Goal: Information Seeking & Learning: Find specific fact

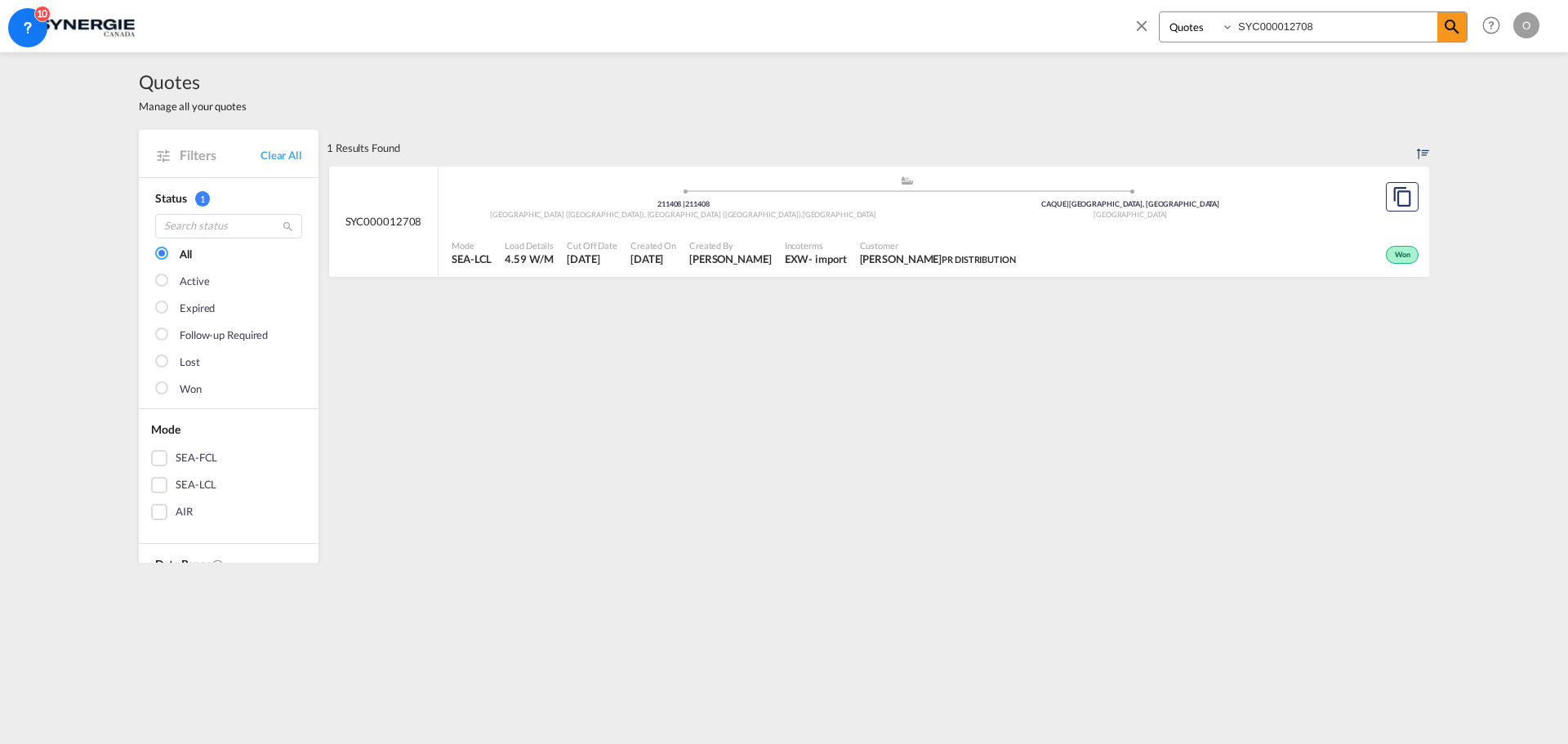
select select "Quotes"
drag, startPoint x: 1386, startPoint y: 30, endPoint x: 972, endPoint y: 5, distance: 414.8
click at [972, 5] on div "Bookings Quotes Enquiries SYC000012708 Help Resources Product Release O My Prof…" at bounding box center [784, 25] width 1518 height 51
paste input "4268-A"
type input "SYC000014268-A"
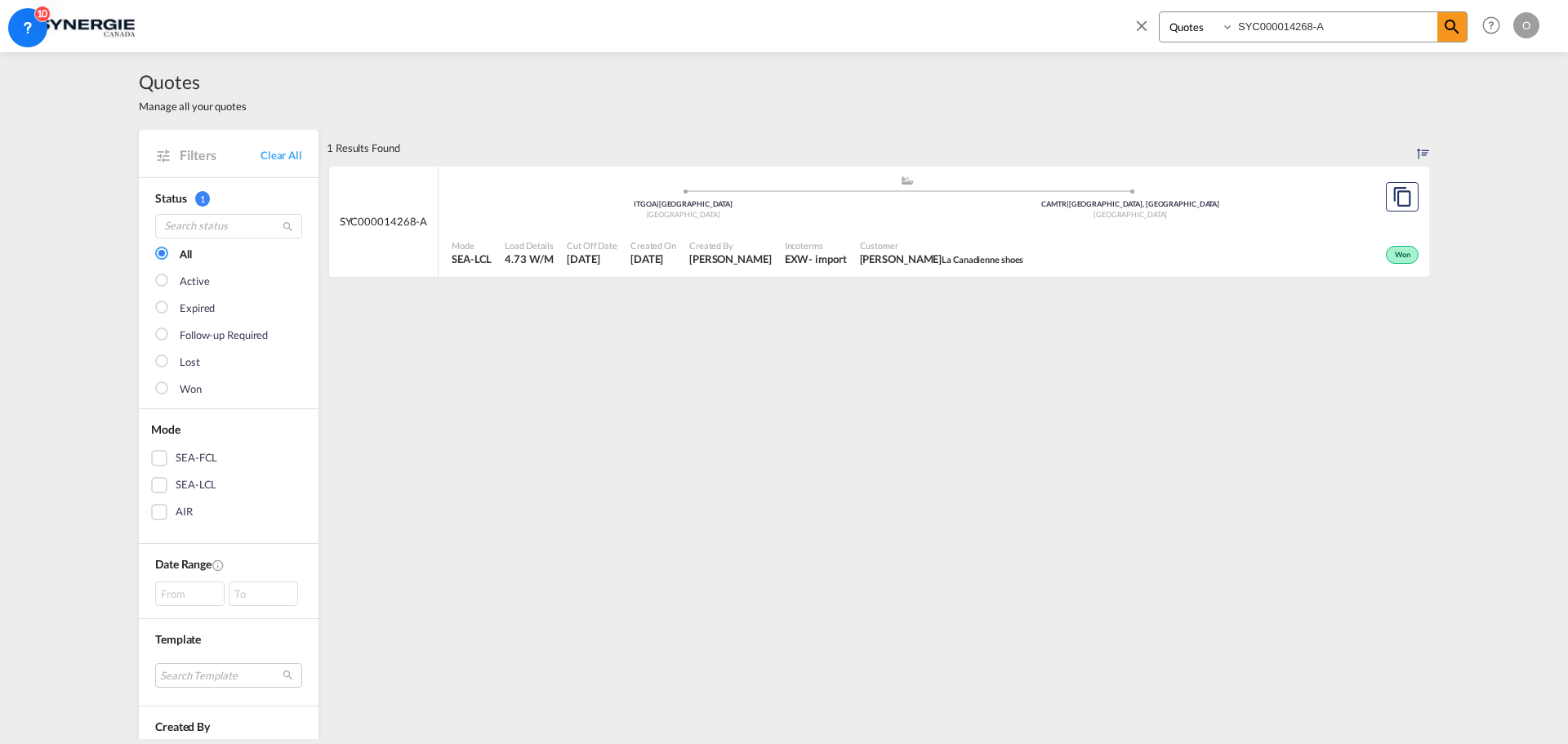
click at [809, 262] on div "EXW" at bounding box center [796, 259] width 24 height 14
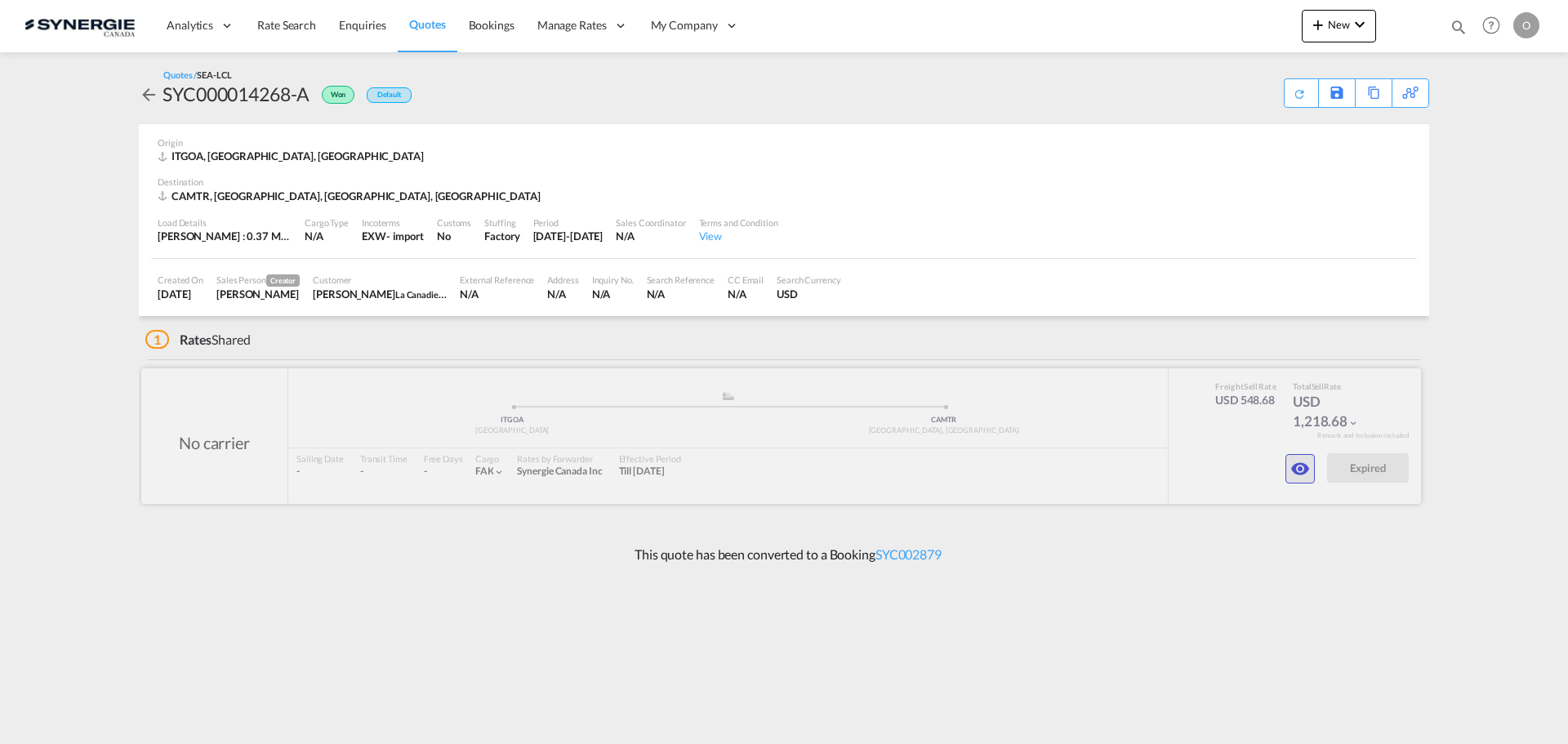
click at [1301, 478] on md-icon "icon-eye" at bounding box center [1300, 469] width 20 height 20
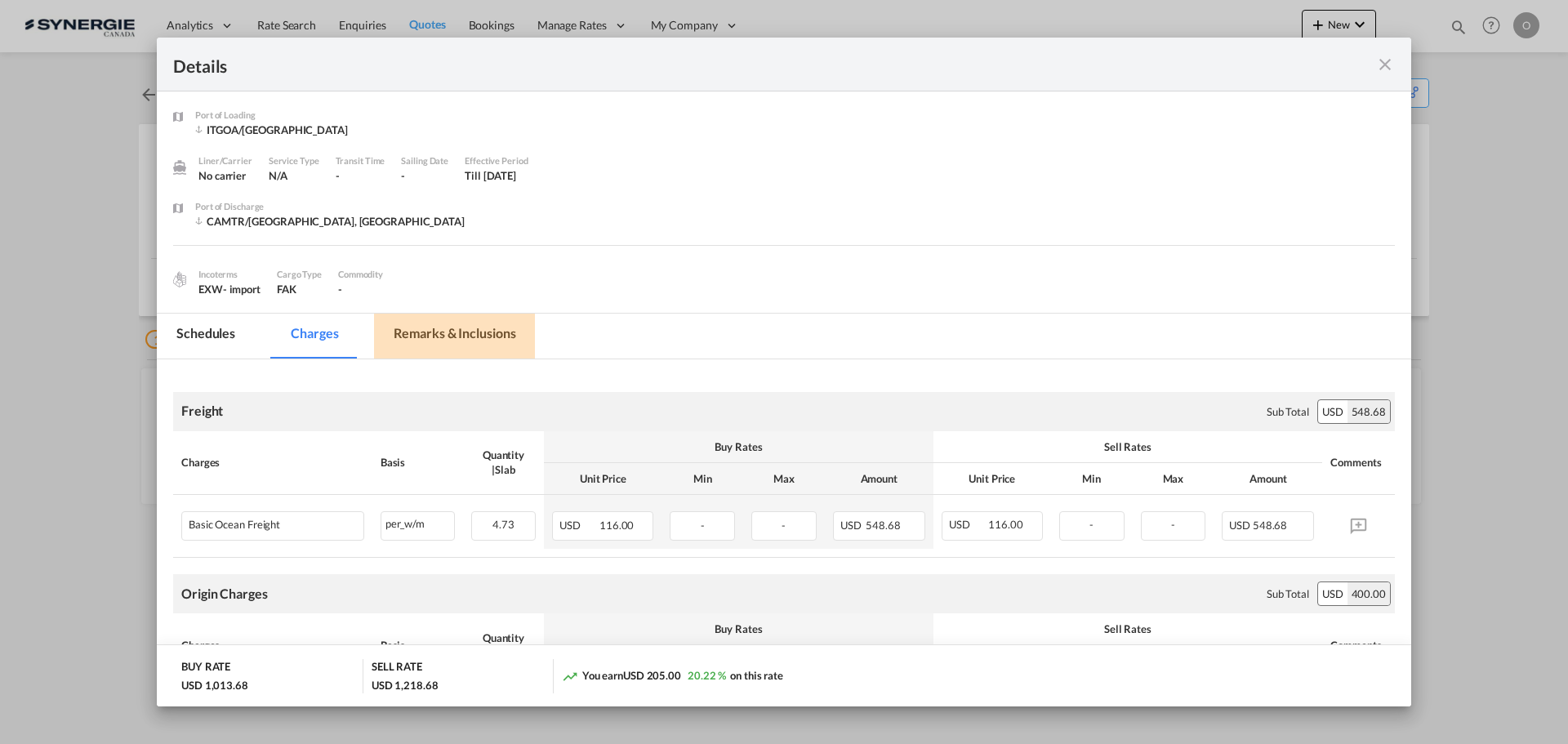
click at [503, 341] on md-tab-item "Remarks & Inclusions" at bounding box center [455, 336] width 161 height 45
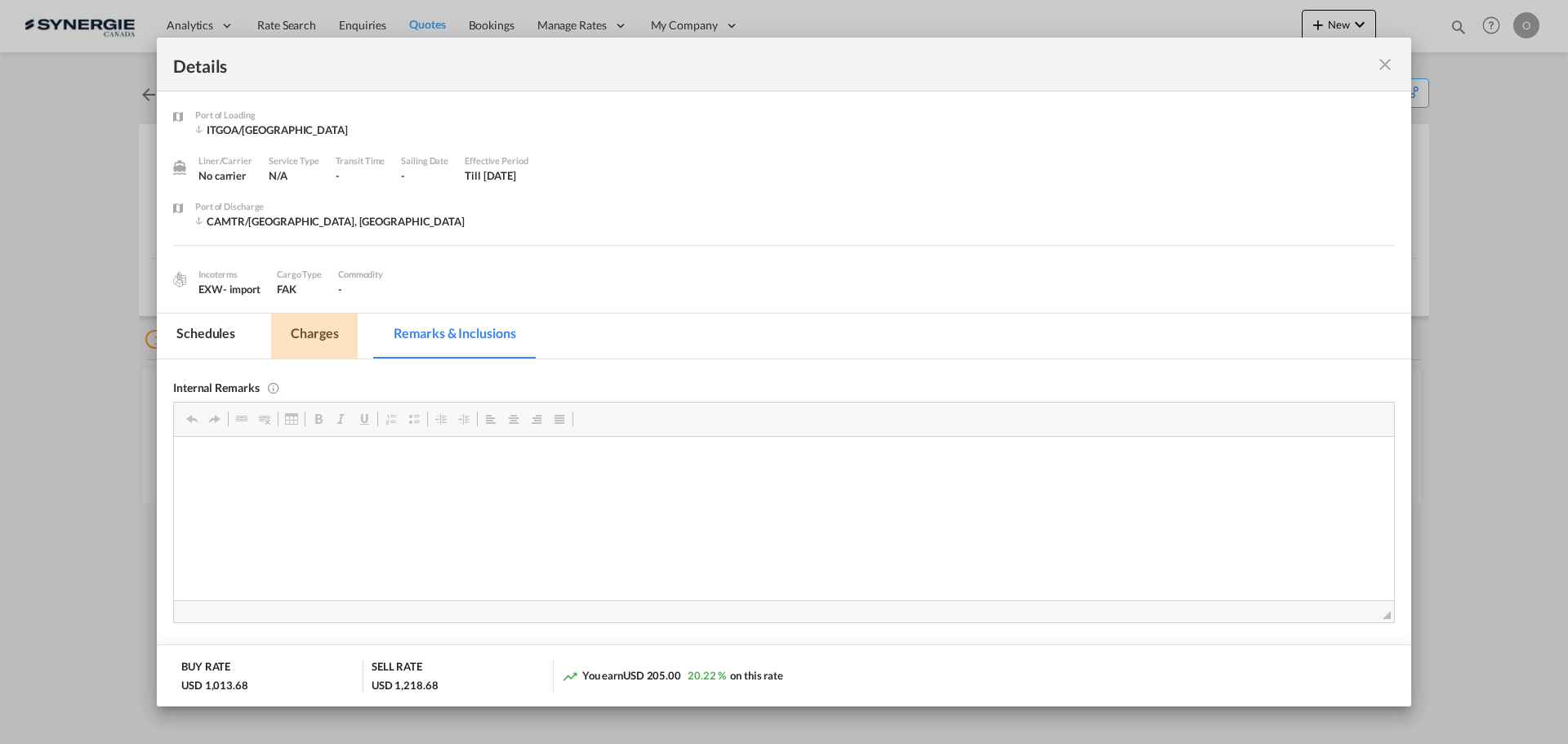
click at [320, 328] on md-tab-item "Charges" at bounding box center [315, 336] width 87 height 45
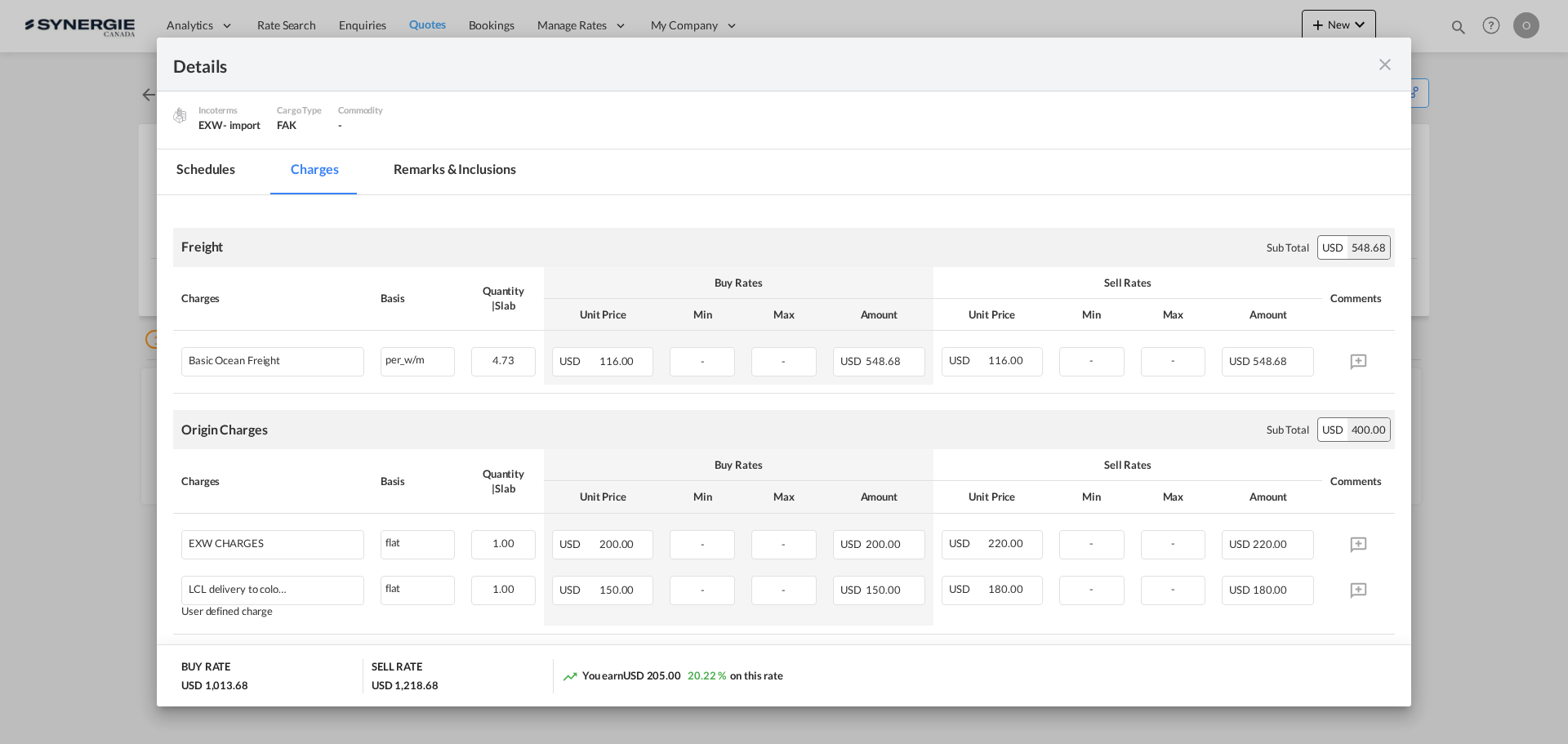
scroll to position [164, 0]
click at [427, 164] on md-tab-item "Remarks & Inclusions" at bounding box center [455, 173] width 161 height 45
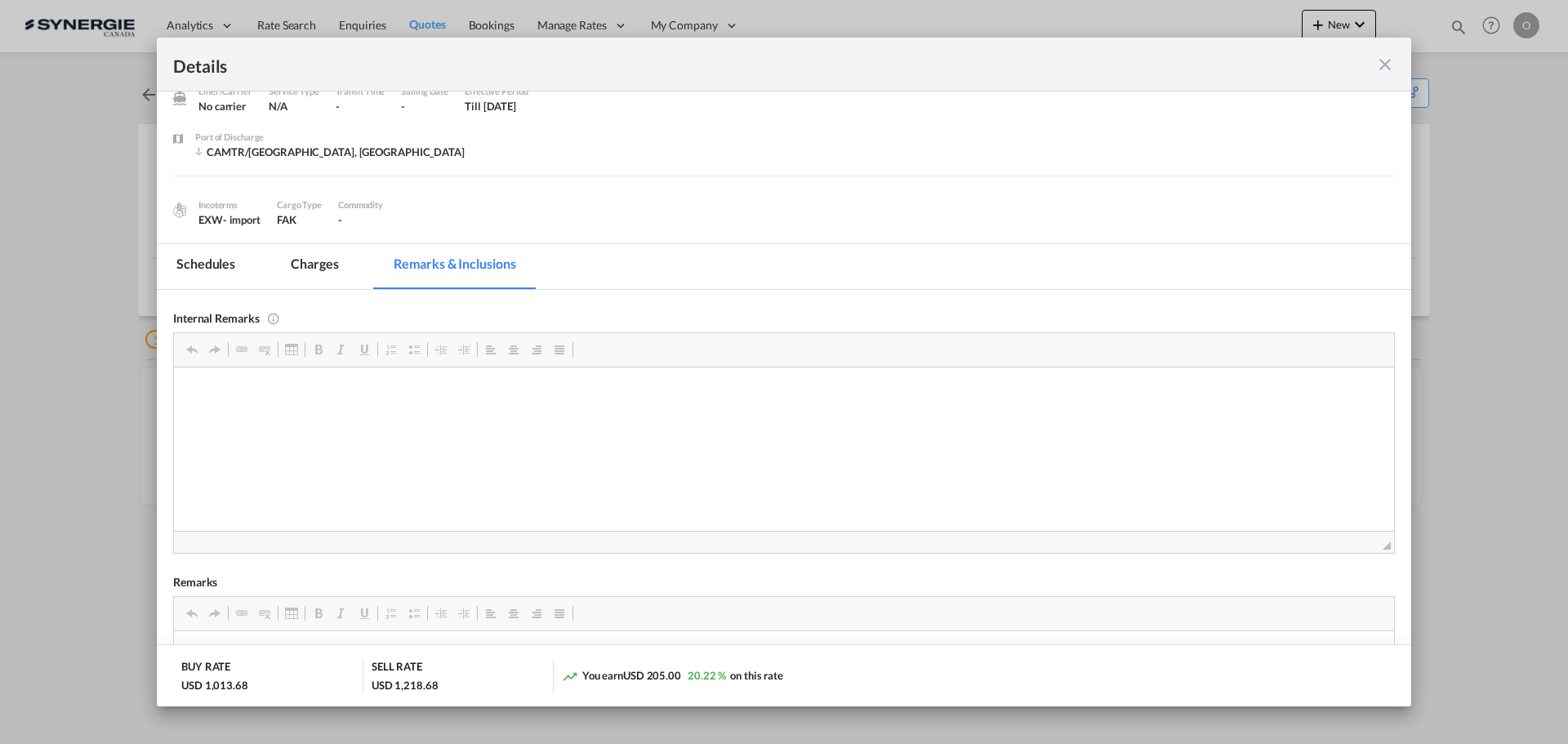
scroll to position [0, 0]
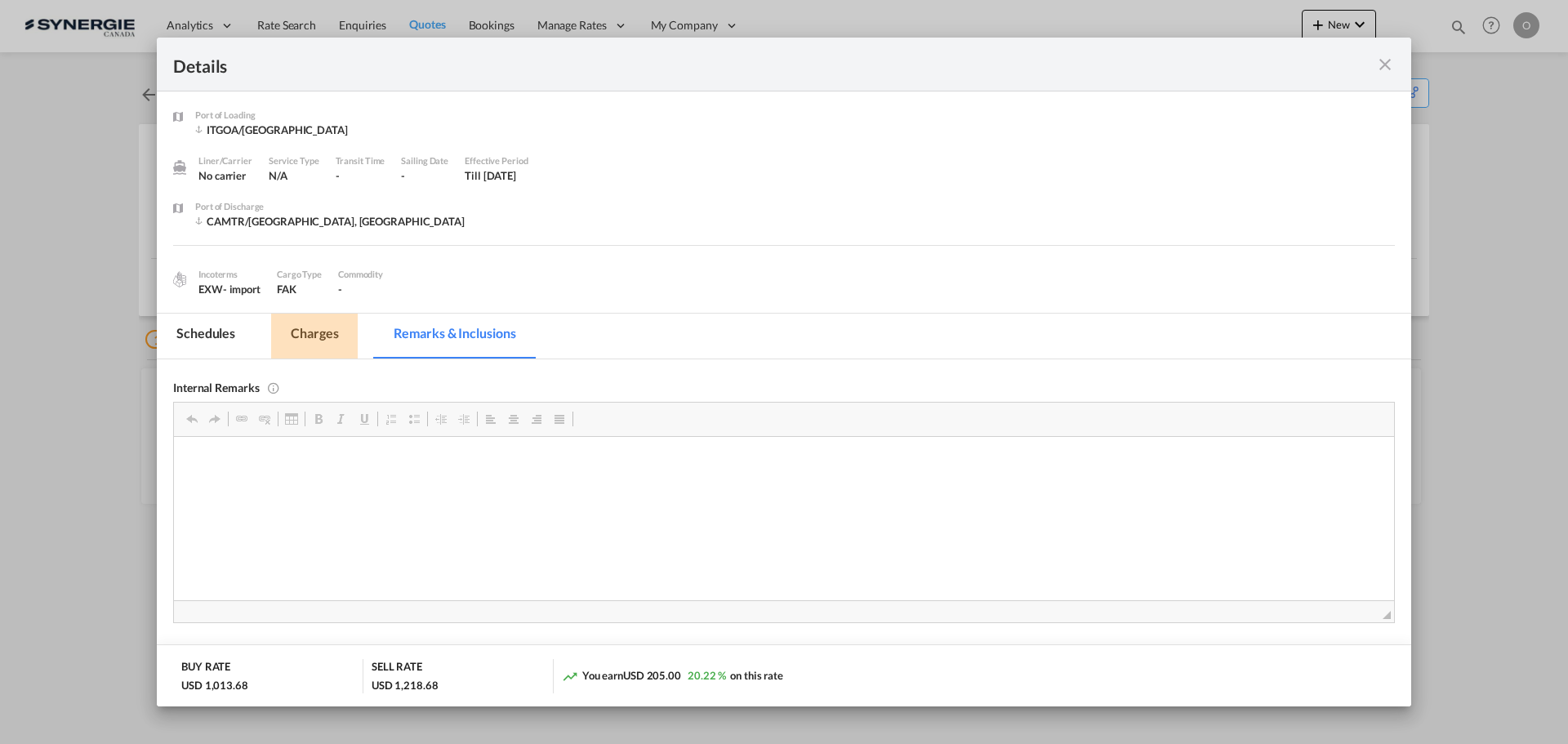
click at [329, 343] on md-tab-item "Charges" at bounding box center [315, 336] width 87 height 45
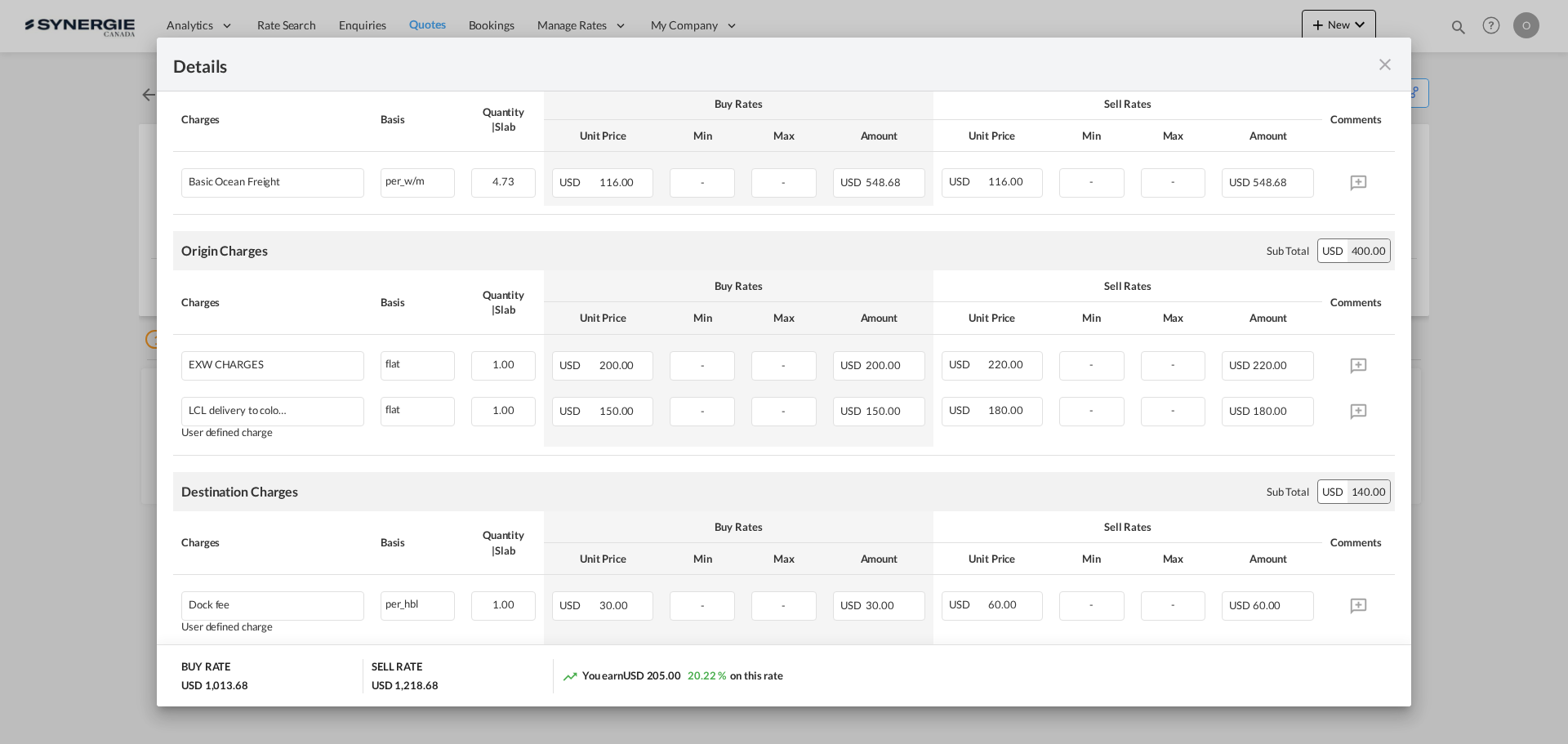
scroll to position [490, 0]
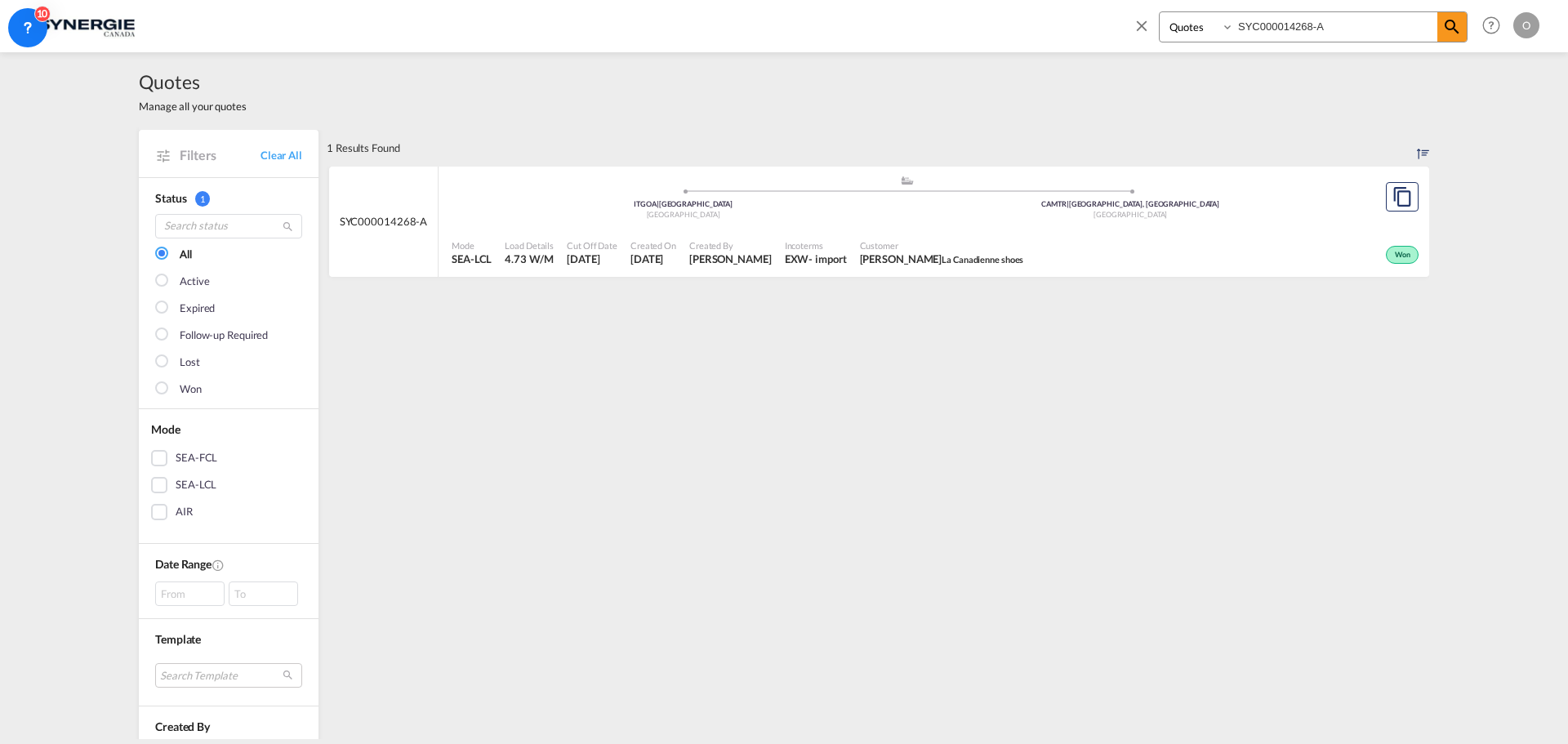
select select "Quotes"
drag, startPoint x: 1113, startPoint y: 26, endPoint x: 917, endPoint y: 7, distance: 196.9
click at [910, 17] on div "Bookings Quotes Enquiries SYC000014268-A Help Resources Product Release O My Pr…" at bounding box center [784, 25] width 1518 height 51
paste input "107"
type input "SYC000014107"
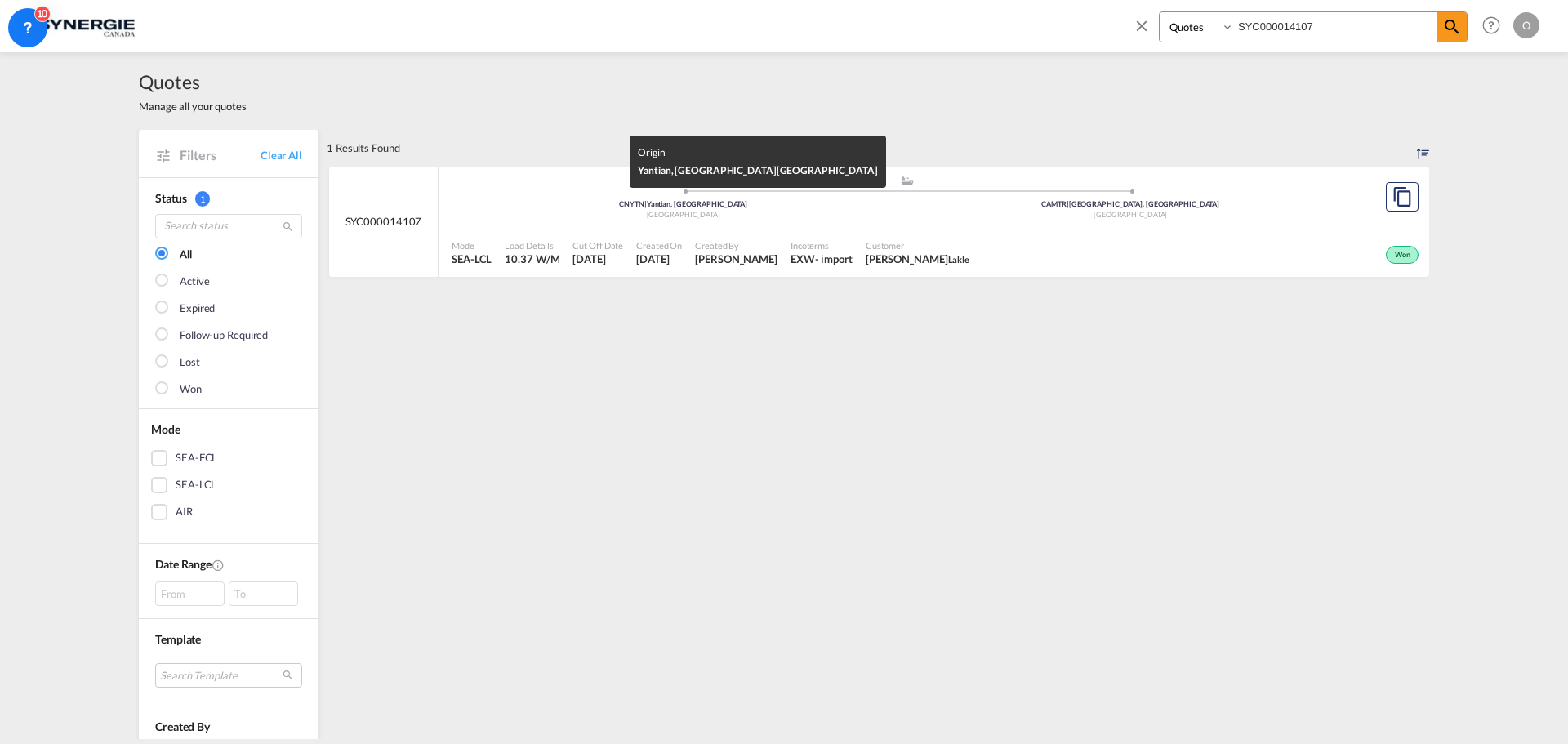
click at [842, 240] on span "Incoterms" at bounding box center [822, 246] width 62 height 13
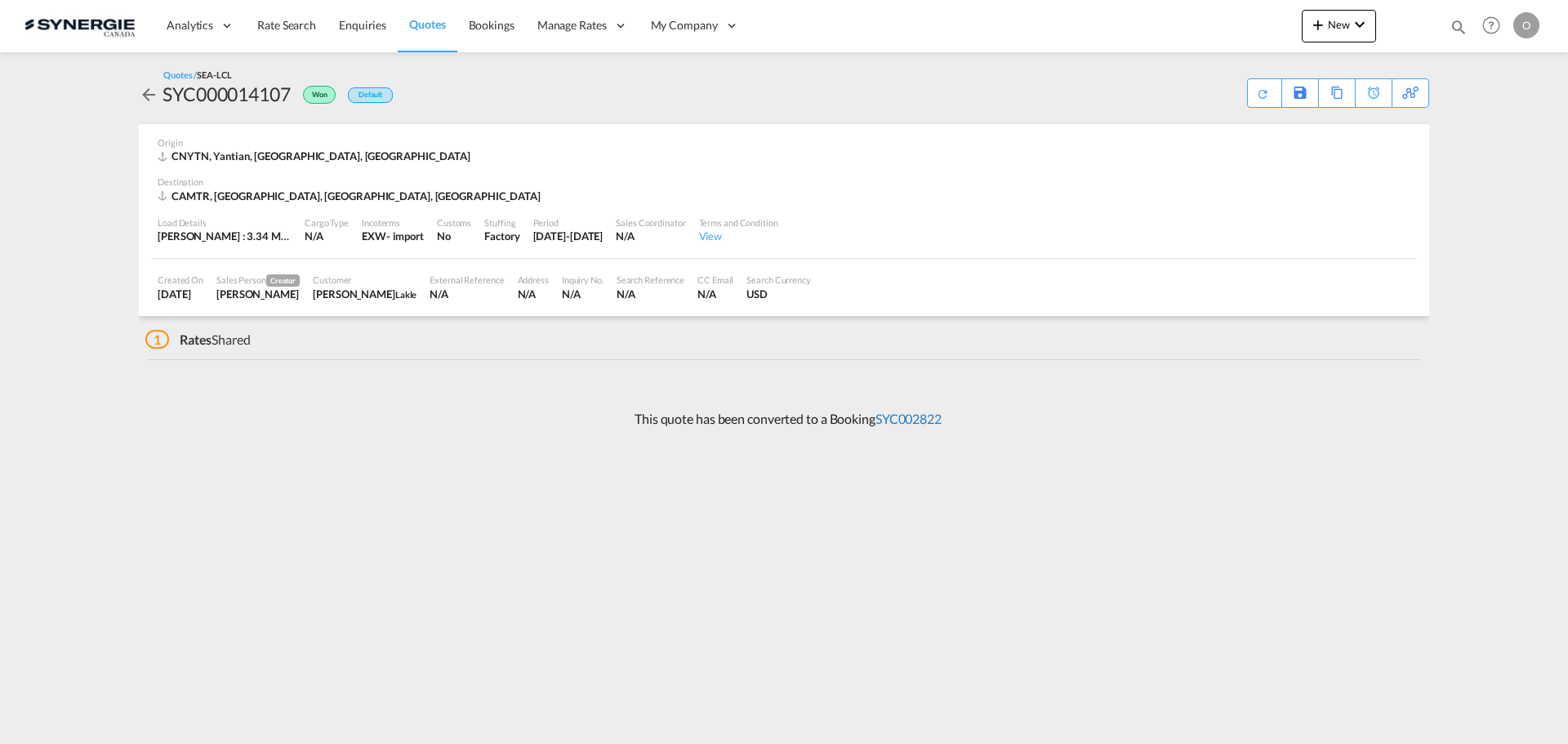
click at [892, 425] on link "SYC002822" at bounding box center [908, 418] width 66 height 15
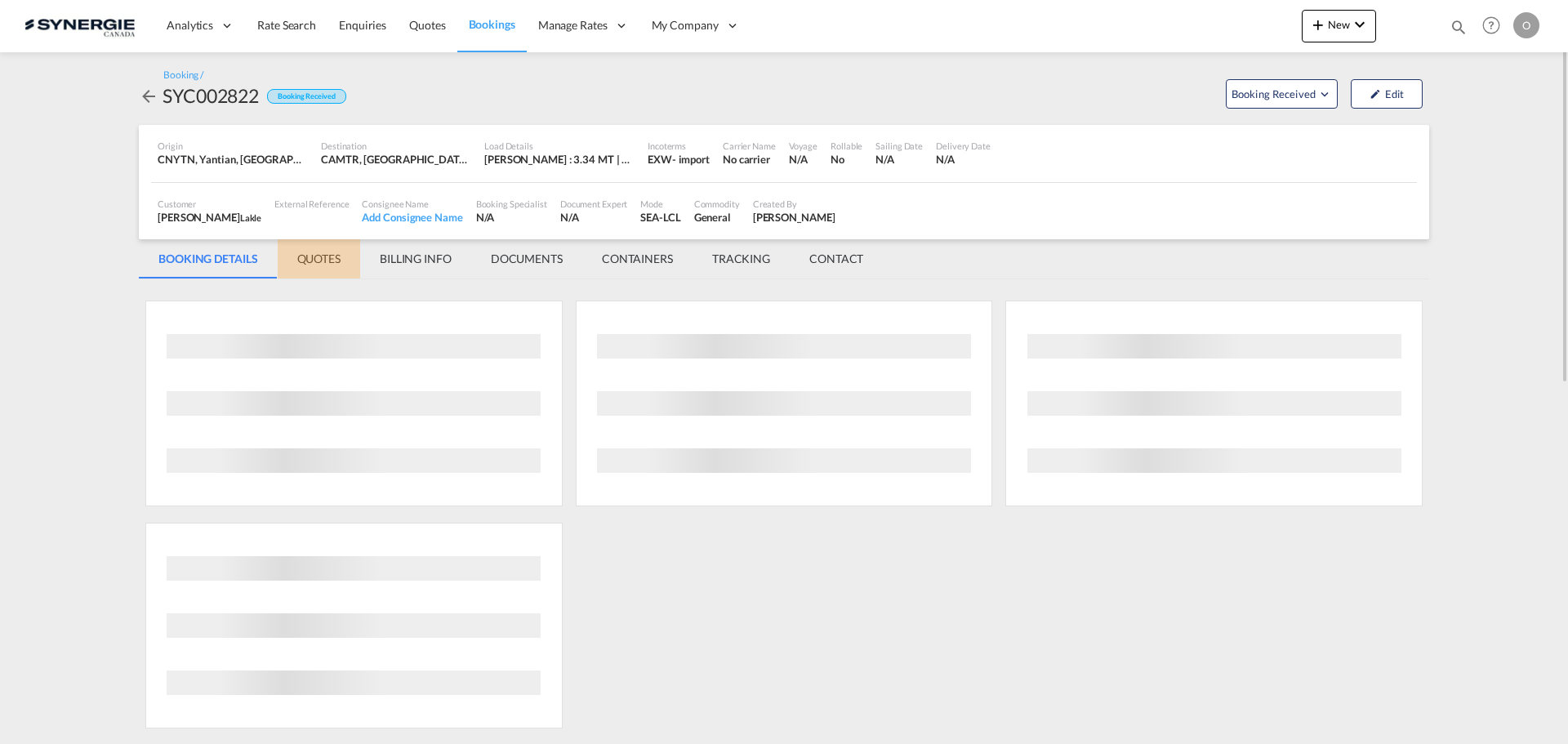
click at [333, 255] on md-tab-item "QUOTES" at bounding box center [318, 259] width 82 height 39
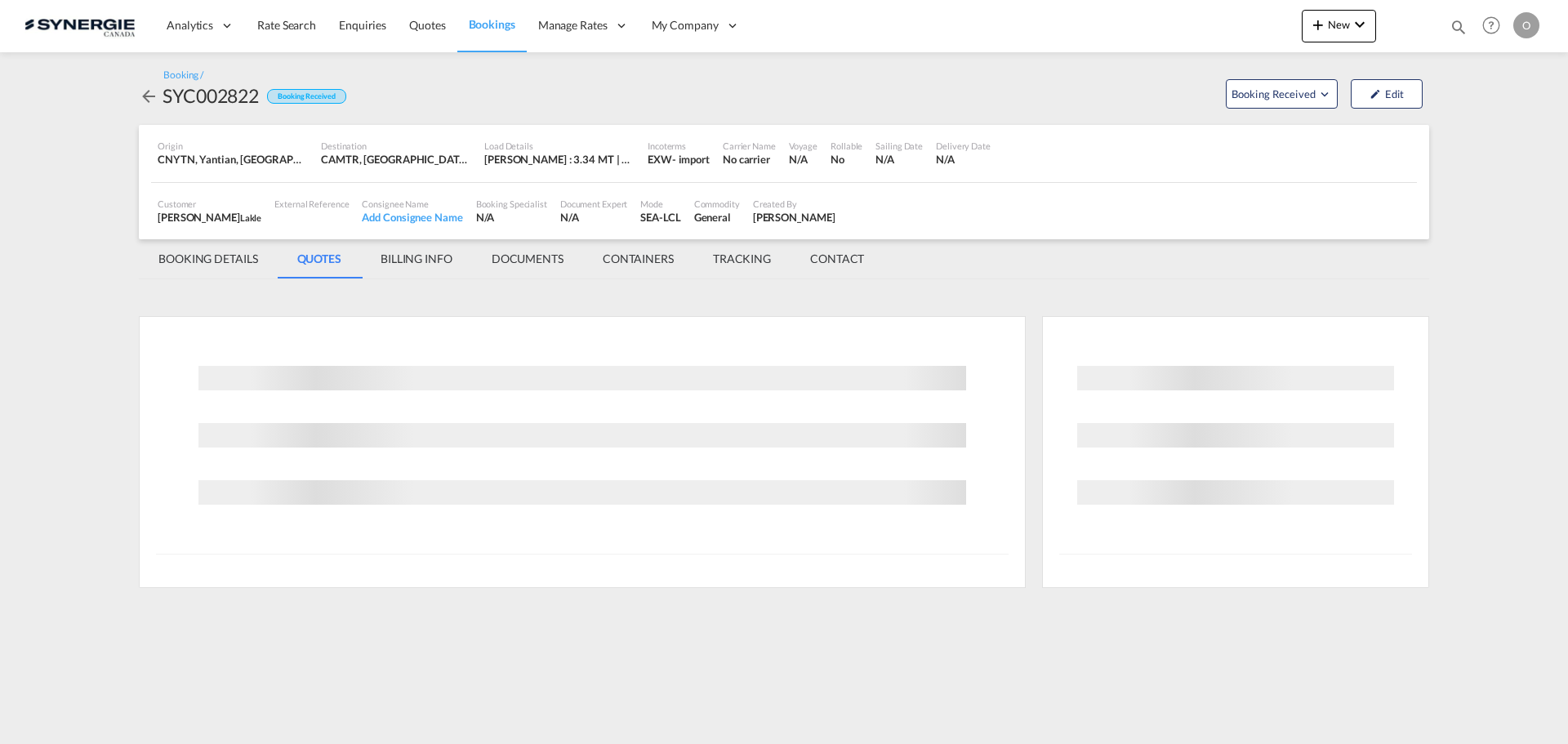
click at [247, 261] on md-tab-item "BOOKING DETAILS" at bounding box center [209, 259] width 139 height 39
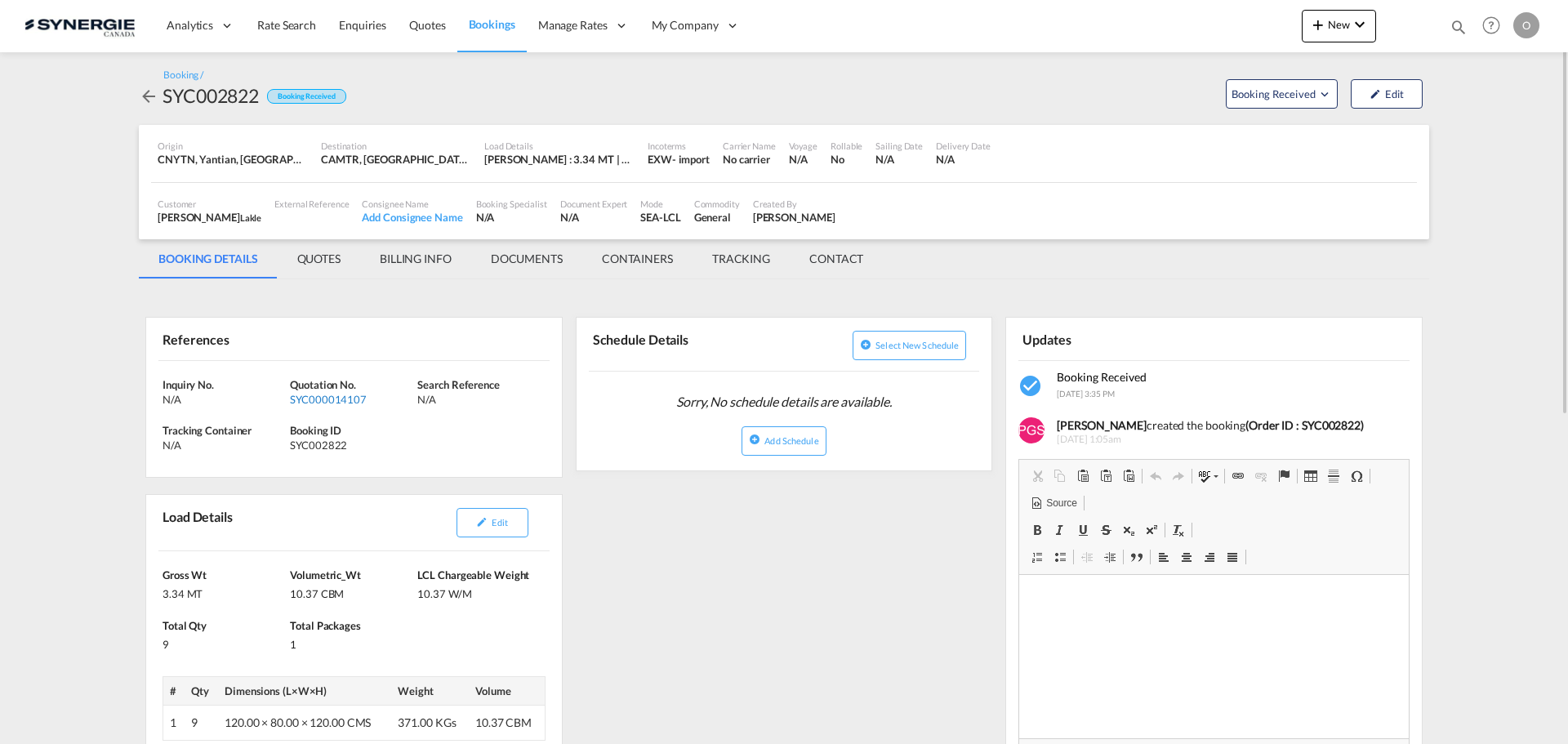
click at [357, 397] on div "SYC000014107" at bounding box center [352, 400] width 123 height 14
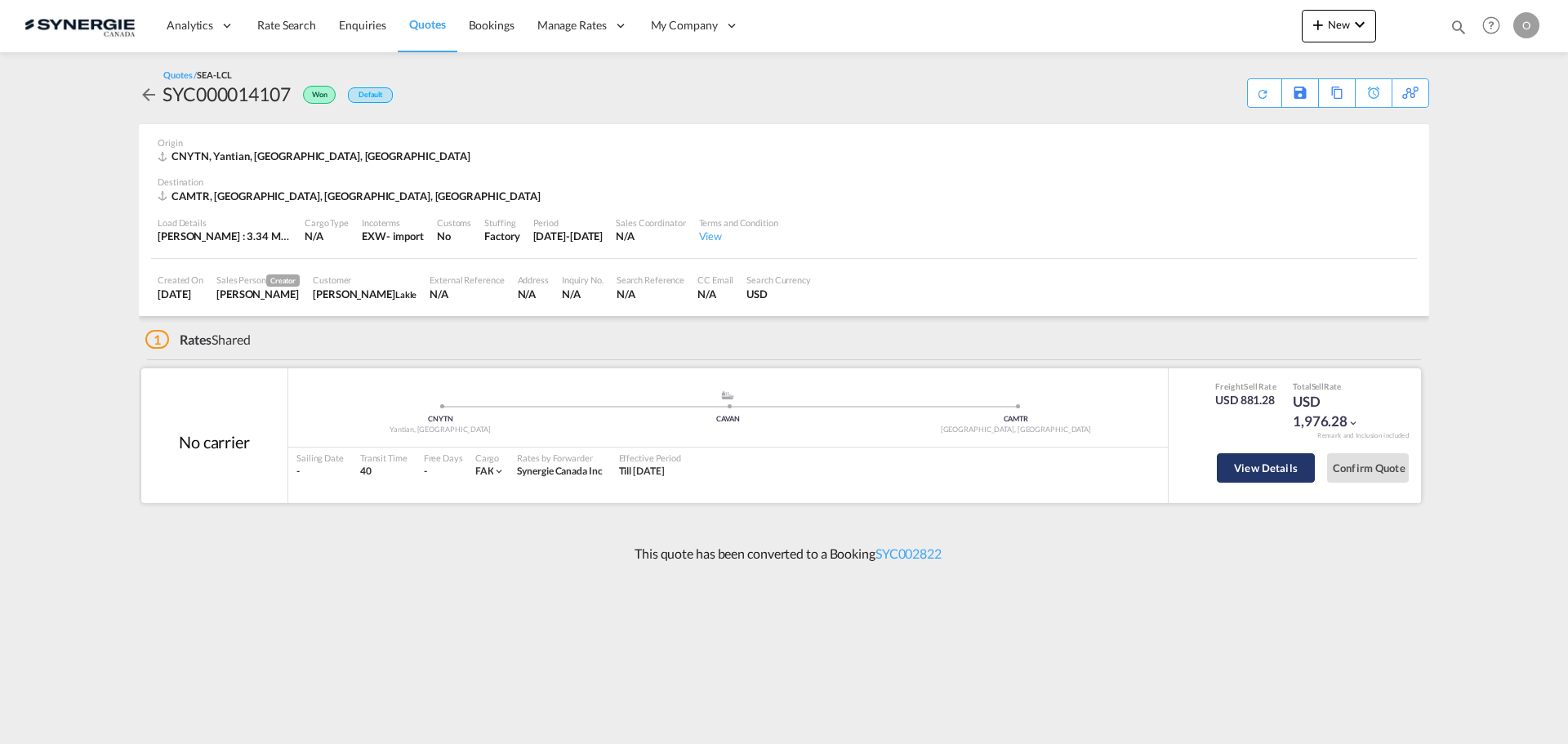
click at [1266, 467] on button "View Details" at bounding box center [1265, 467] width 98 height 30
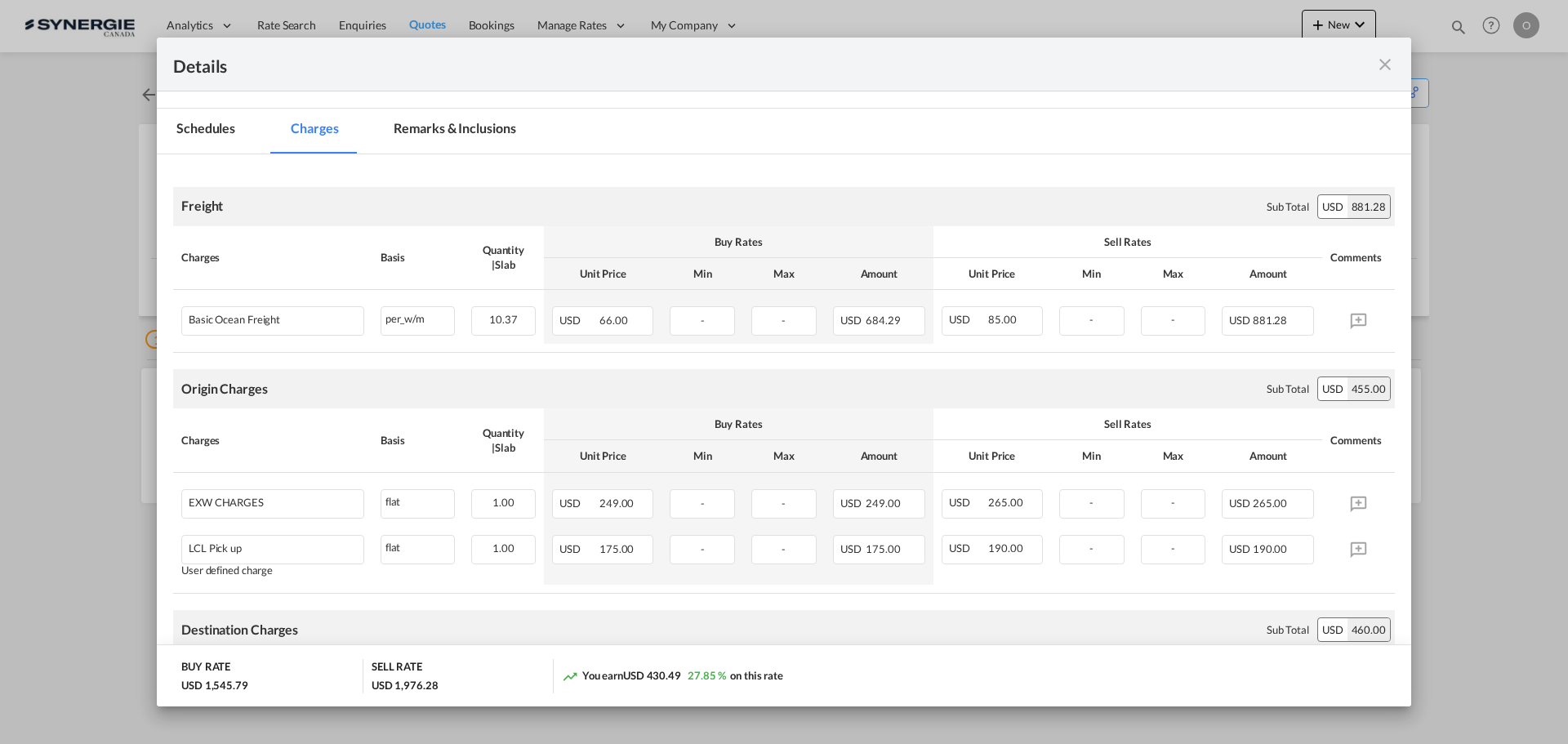
scroll to position [202, 0]
drag, startPoint x: 452, startPoint y: 117, endPoint x: 459, endPoint y: 141, distance: 25.0
click at [452, 118] on md-tab-item "Remarks & Inclusions" at bounding box center [455, 134] width 161 height 45
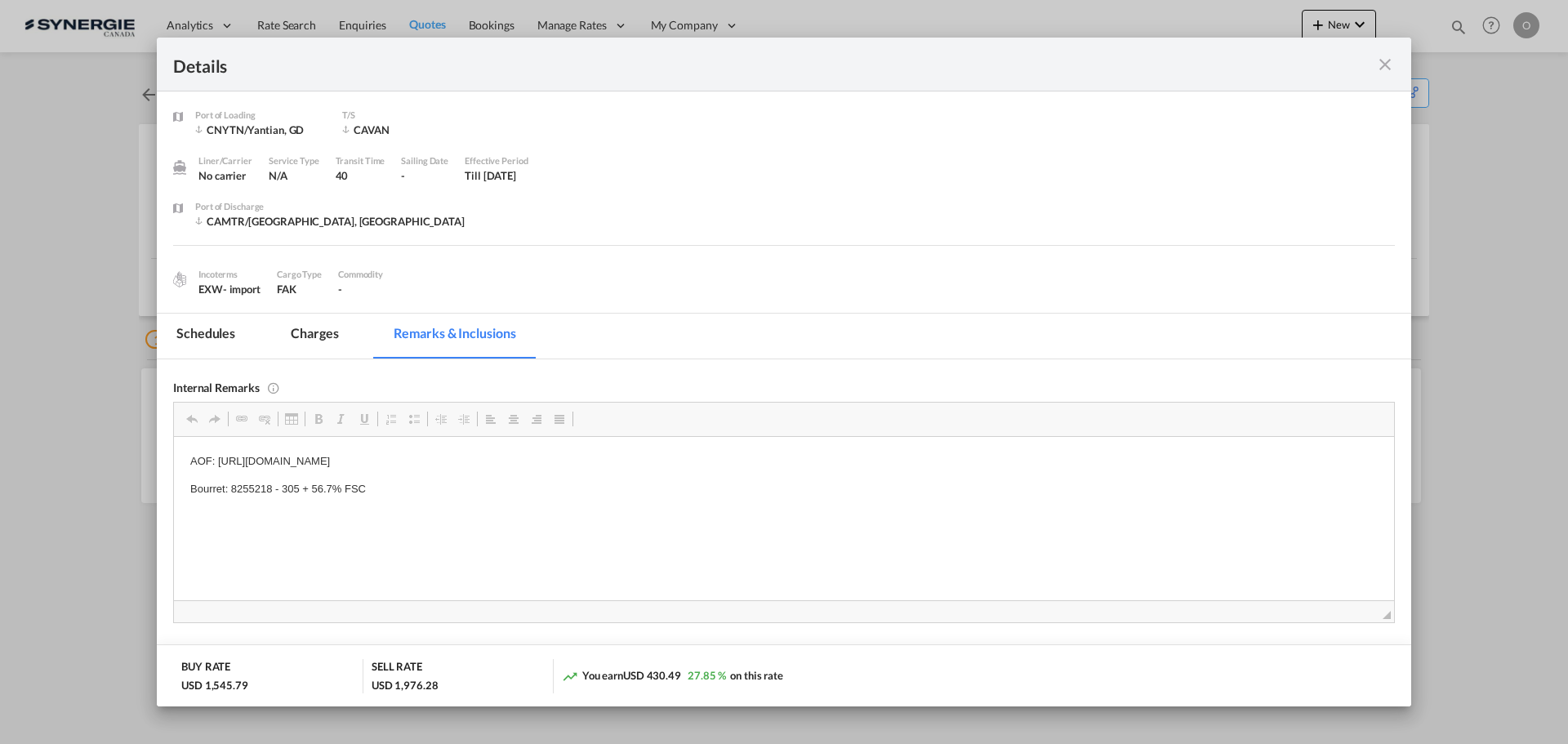
scroll to position [0, 0]
click at [255, 486] on p "Bourret: 8255218 - 305 + 56.7% FSC" at bounding box center [784, 488] width 1188 height 17
click at [449, 513] on html "AOF: https://app.frontapp.com/open/cnv_pur6etr?key=VdFqwIS6efi6NvbH_IAm6bXyH5J_…" at bounding box center [784, 475] width 1220 height 78
click at [245, 487] on p "Bourret: 8255218 - 305 + 56.7% FSC" at bounding box center [784, 488] width 1188 height 17
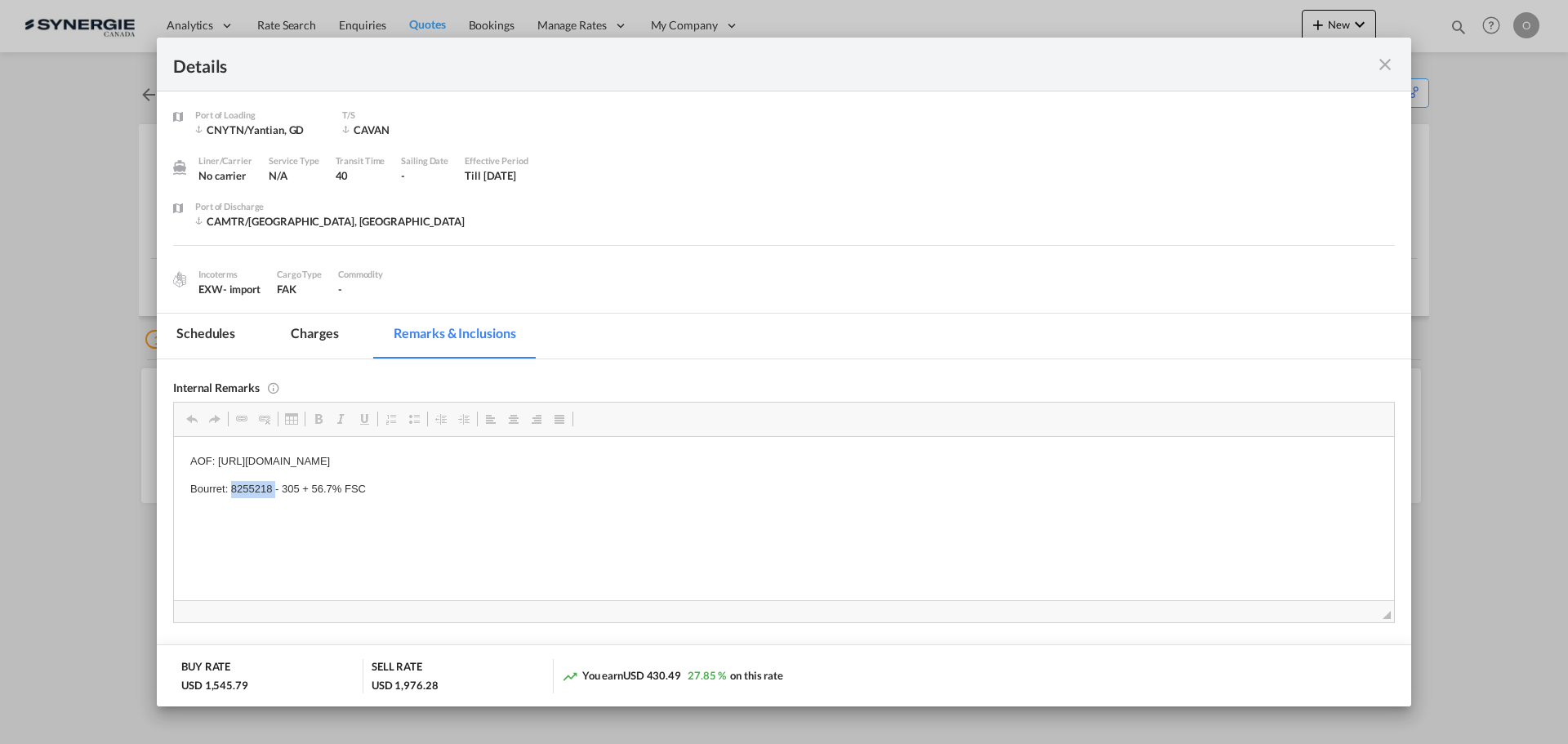
copy p "8255218"
click at [1385, 63] on md-icon "icon-close fg-AAA8AD m-0 cursor" at bounding box center [1385, 65] width 20 height 20
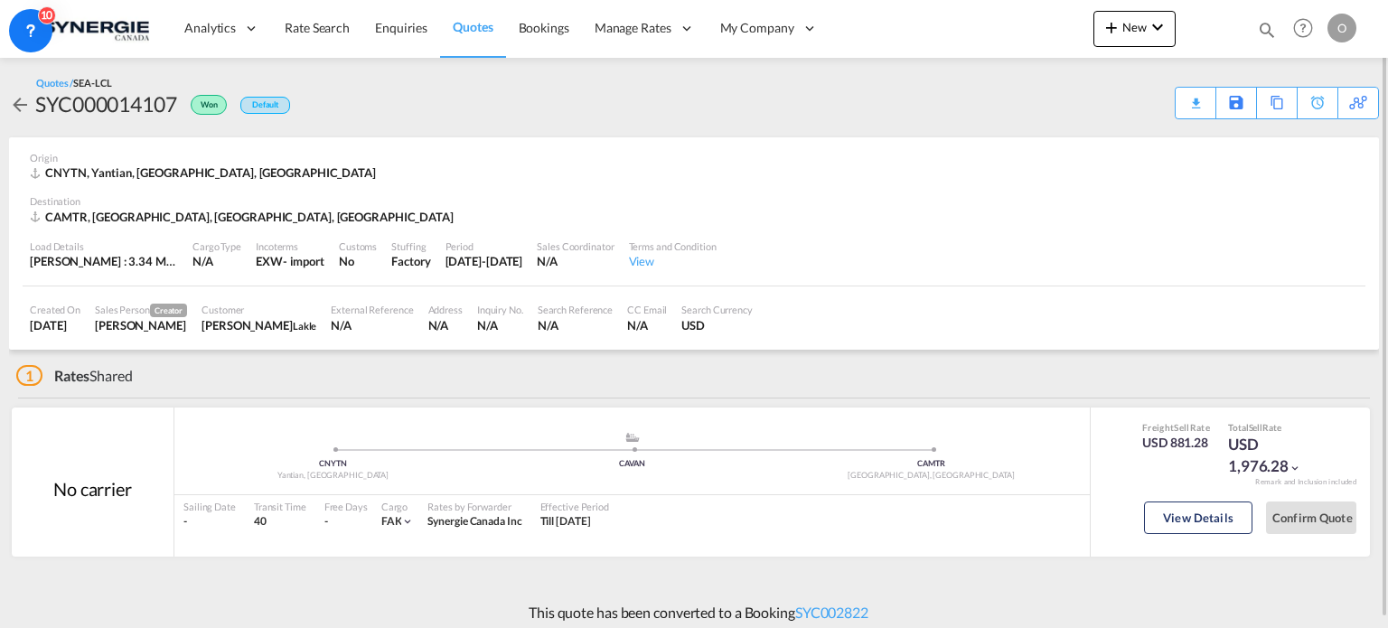
click at [1254, 32] on div "Bookings Quotes Enquiries Help Resources Product Release O My Profile Logout" at bounding box center [1303, 28] width 115 height 56
click at [1271, 30] on md-icon "icon-magnify" at bounding box center [1267, 30] width 20 height 20
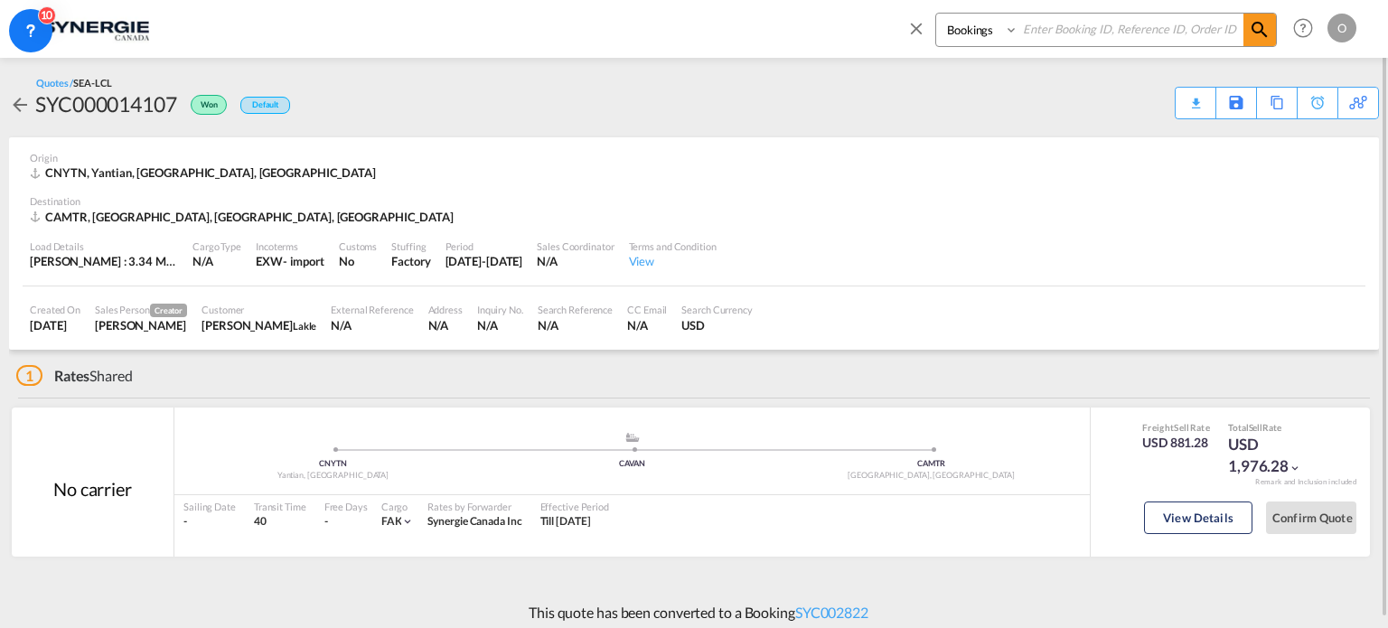
drag, startPoint x: 987, startPoint y: 25, endPoint x: 987, endPoint y: 42, distance: 16.3
click at [986, 25] on select "Bookings Quotes Enquiries" at bounding box center [979, 30] width 86 height 33
select select "Quotes"
click at [936, 14] on select "Bookings Quotes Enquiries" at bounding box center [979, 30] width 86 height 33
click at [1108, 32] on input at bounding box center [1130, 30] width 225 height 32
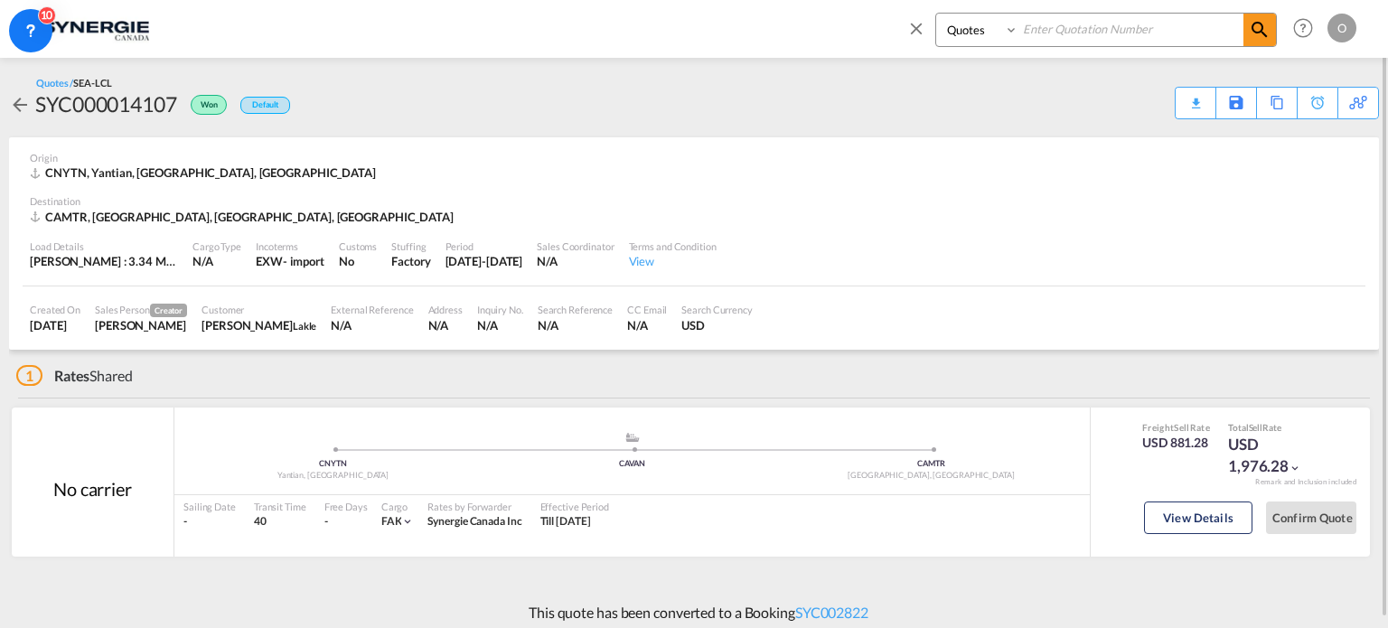
paste input "SYC000014653"
type input "SYC000014653"
click at [1272, 33] on span at bounding box center [1259, 30] width 33 height 33
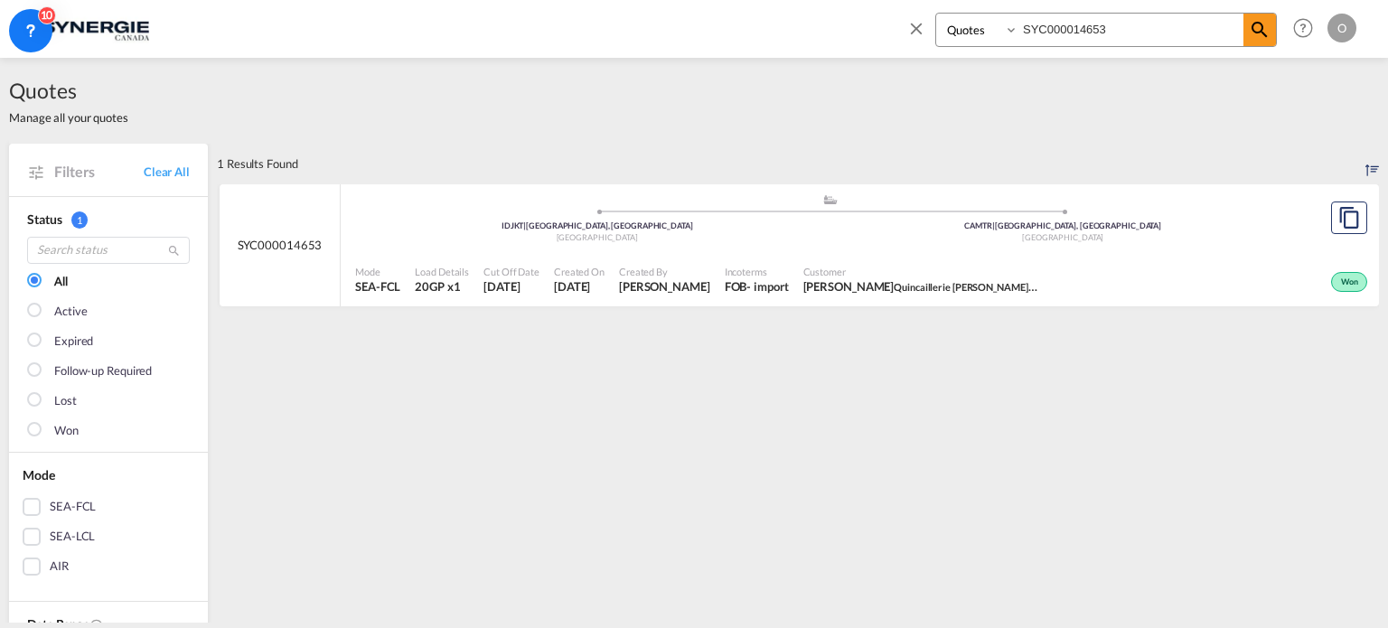
click at [725, 287] on div "FOB" at bounding box center [736, 286] width 23 height 16
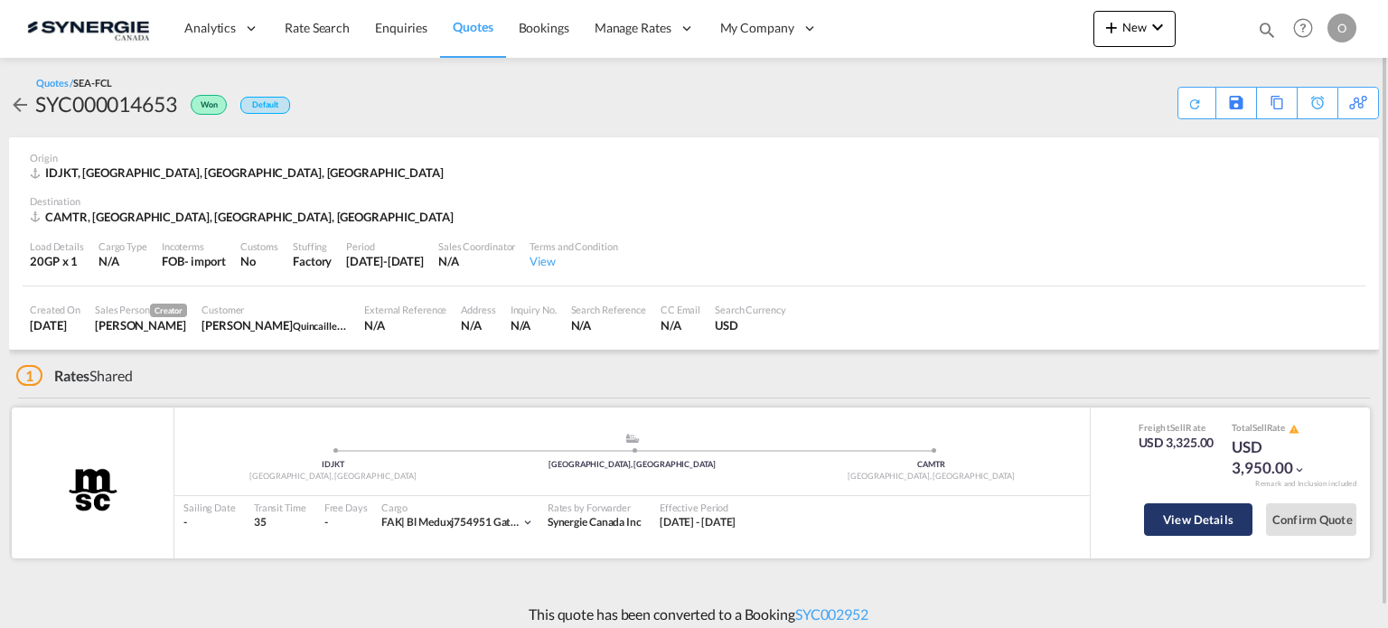
click at [1217, 529] on button "View Details" at bounding box center [1198, 519] width 108 height 33
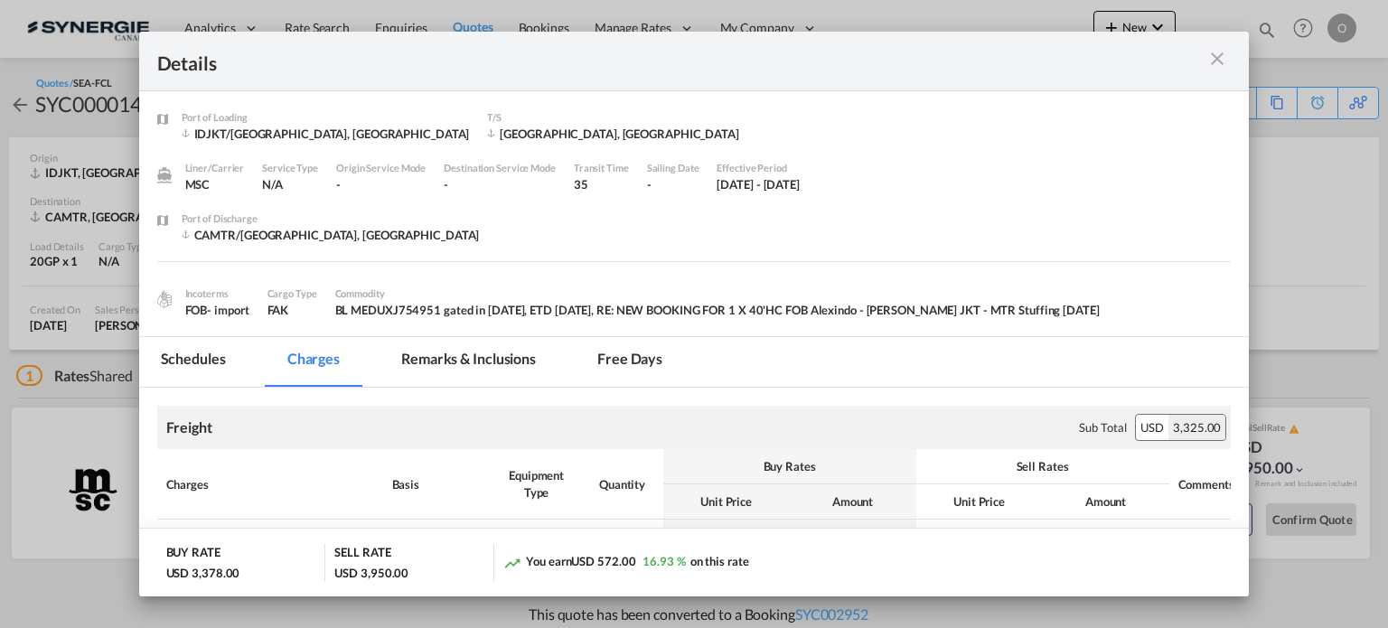
drag, startPoint x: 476, startPoint y: 352, endPoint x: 491, endPoint y: 348, distance: 16.0
click at [477, 352] on md-tab-item "Remarks & Inclusions" at bounding box center [468, 362] width 178 height 50
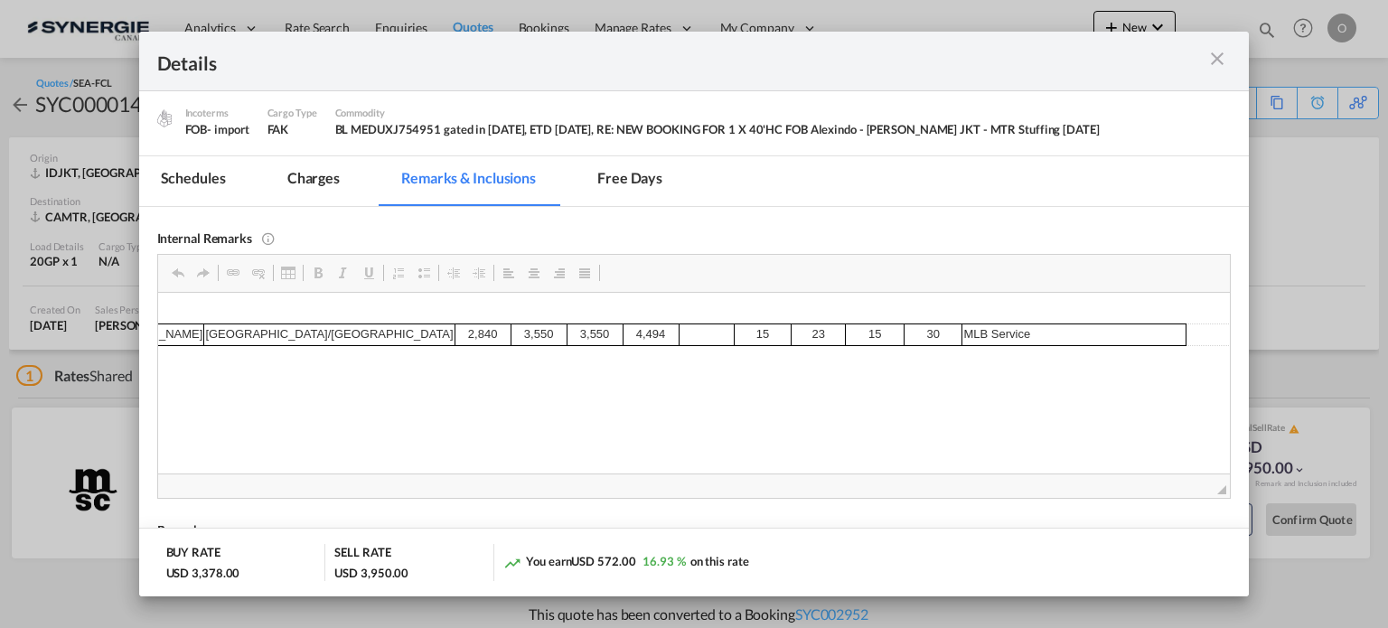
scroll to position [18, 1205]
drag, startPoint x: 358, startPoint y: 183, endPoint x: 343, endPoint y: 187, distance: 14.9
click at [358, 183] on md-tab-item "Charges" at bounding box center [314, 181] width 96 height 50
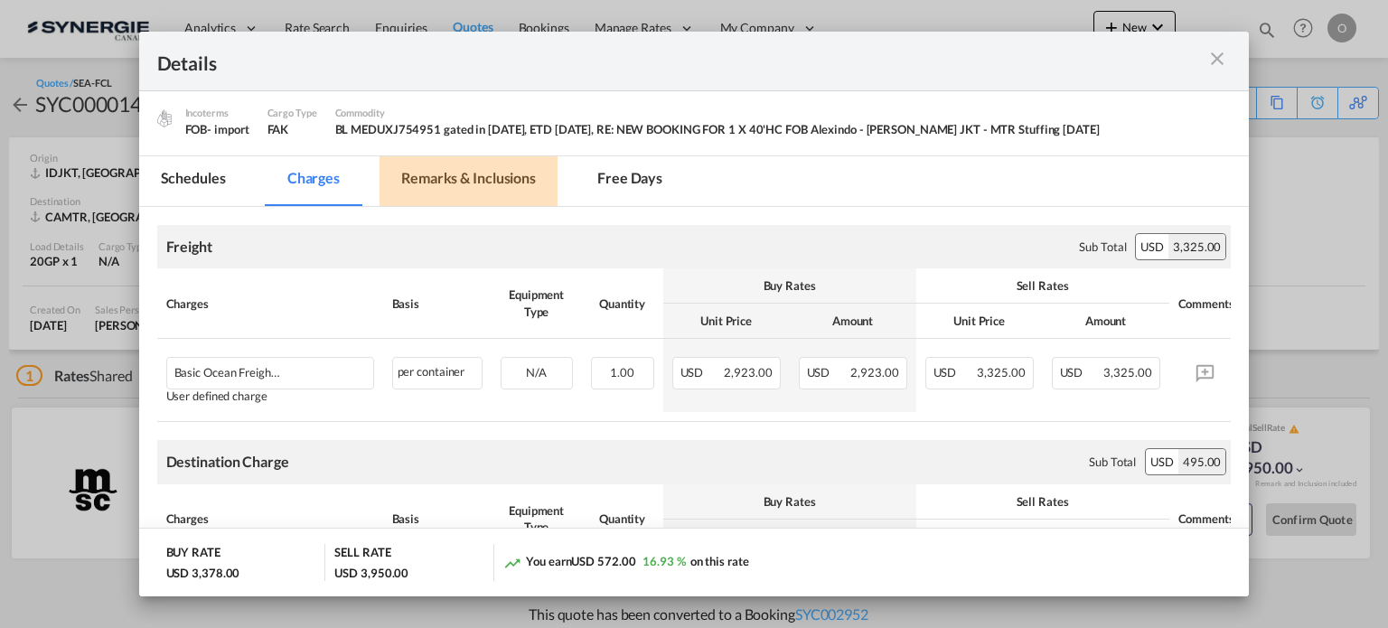
click at [509, 173] on md-tab-item "Remarks & Inclusions" at bounding box center [468, 181] width 178 height 50
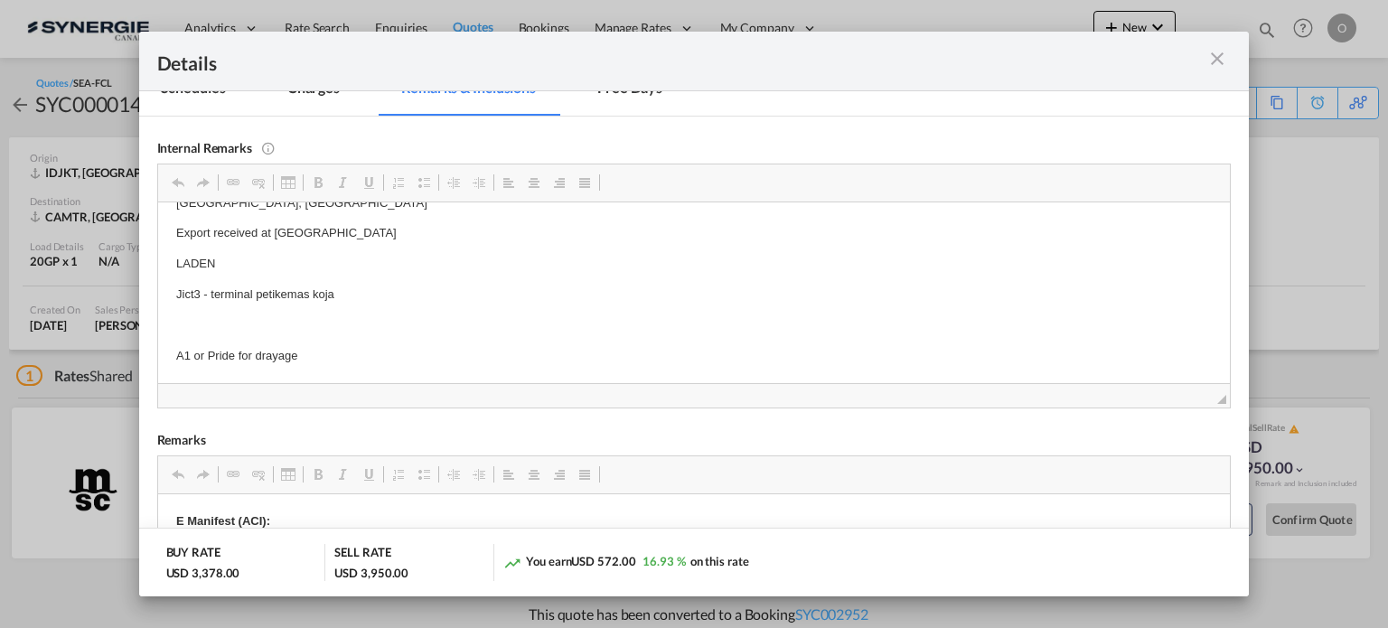
scroll to position [361, 0]
